Goal: Task Accomplishment & Management: Manage account settings

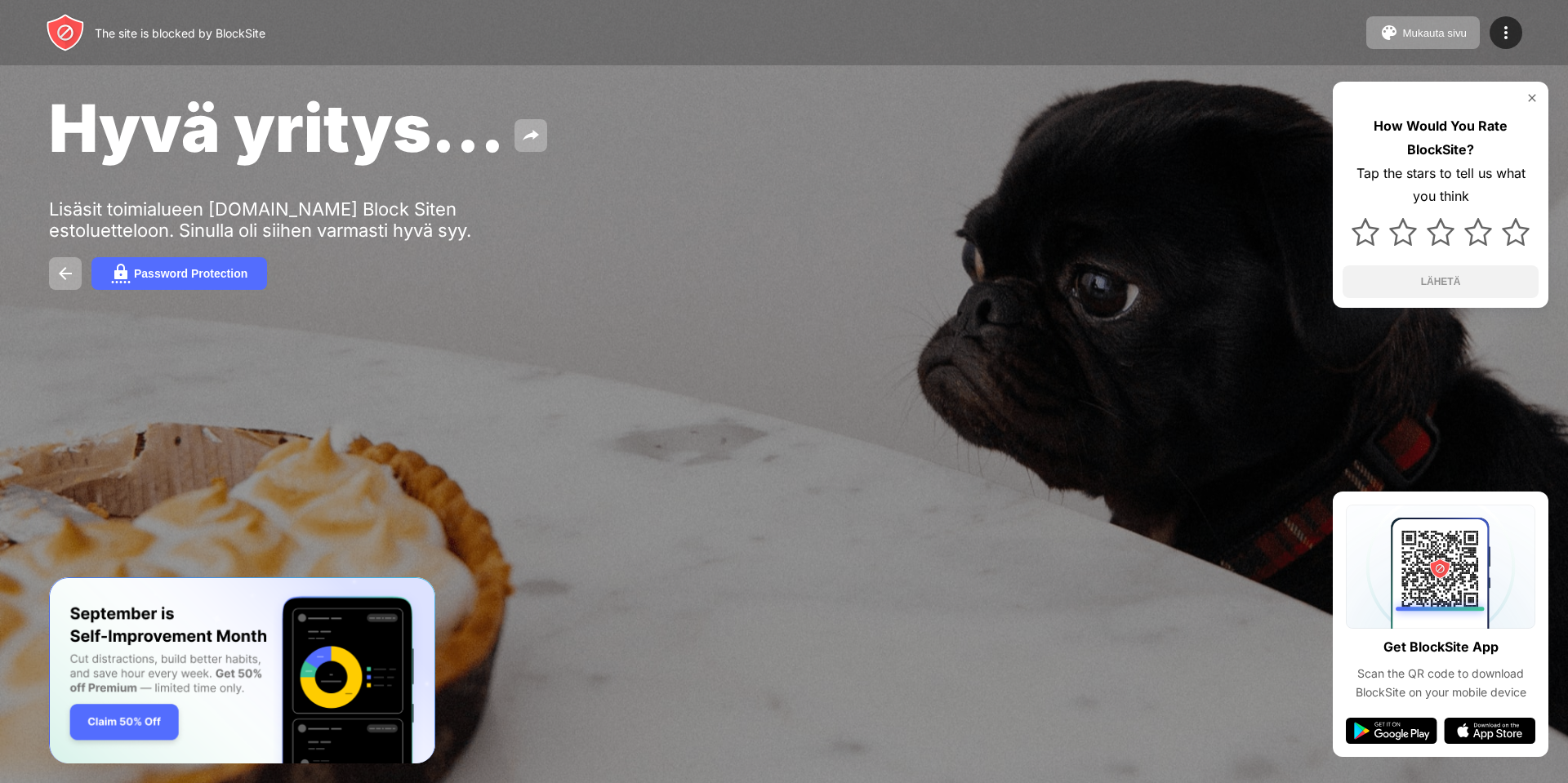
click at [1534, 92] on div "How Would You Rate BlockSite? Tap the stars to tell us what you think LÄHETÄ" at bounding box center [1440, 195] width 215 height 226
click at [1525, 92] on div at bounding box center [1440, 98] width 196 height 13
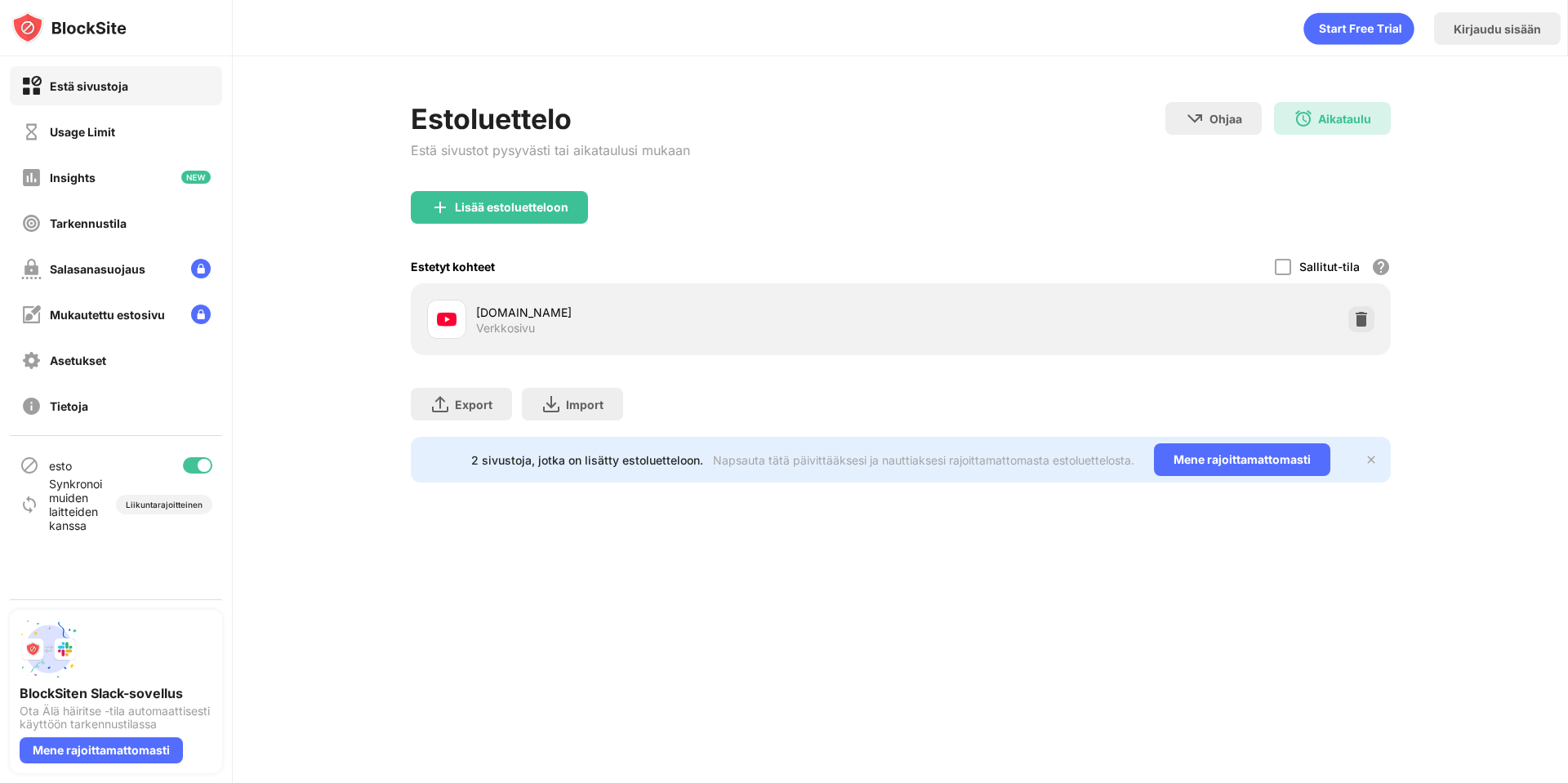
click at [935, 250] on div "Estetyt kohteet Sallitut-tila Estä kaikki sivustot paitsi ne, jotka ovat sallit…" at bounding box center [900, 266] width 980 height 34
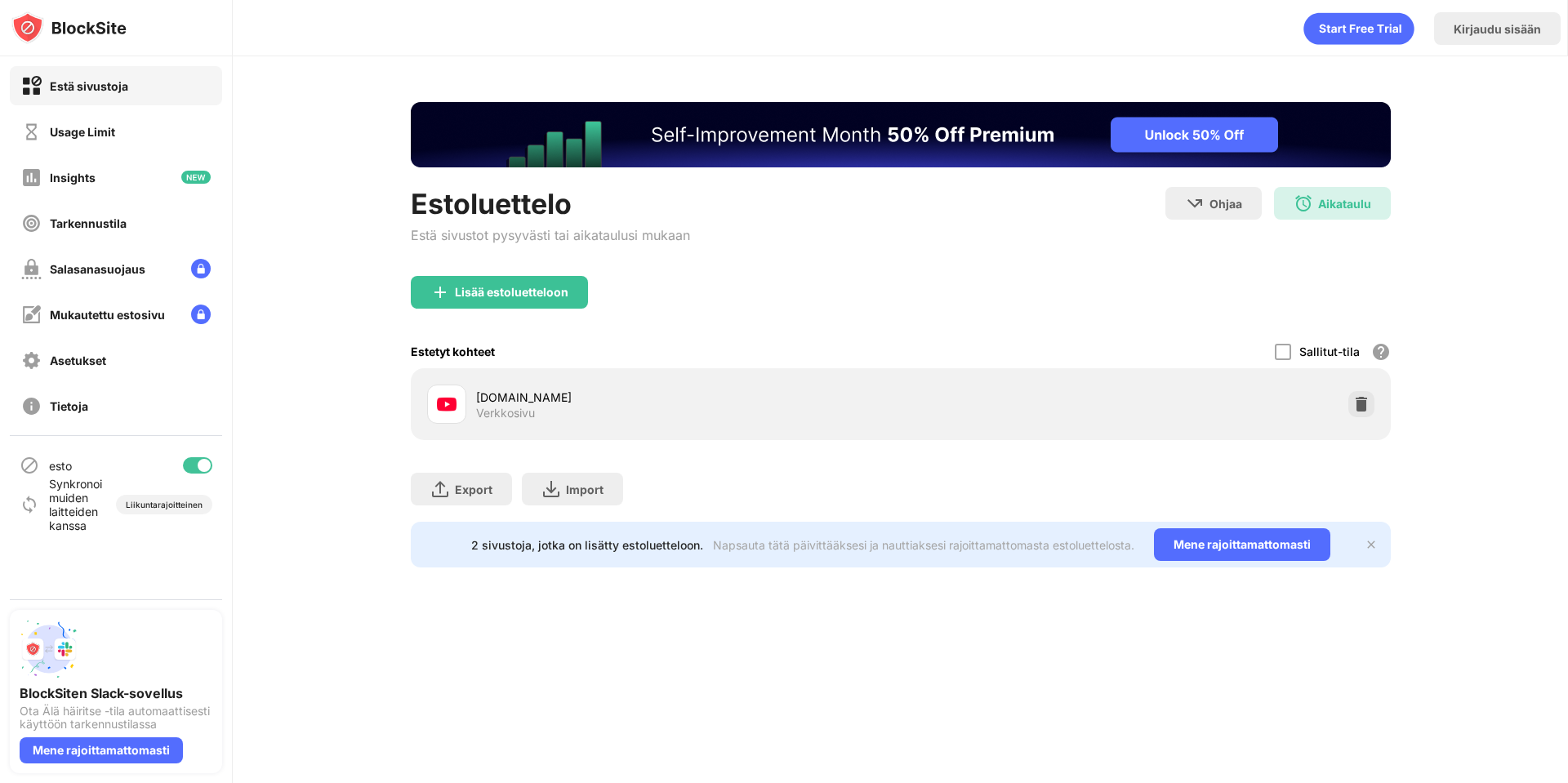
click at [1357, 394] on div at bounding box center [1362, 404] width 26 height 26
